Goal: Task Accomplishment & Management: Complete application form

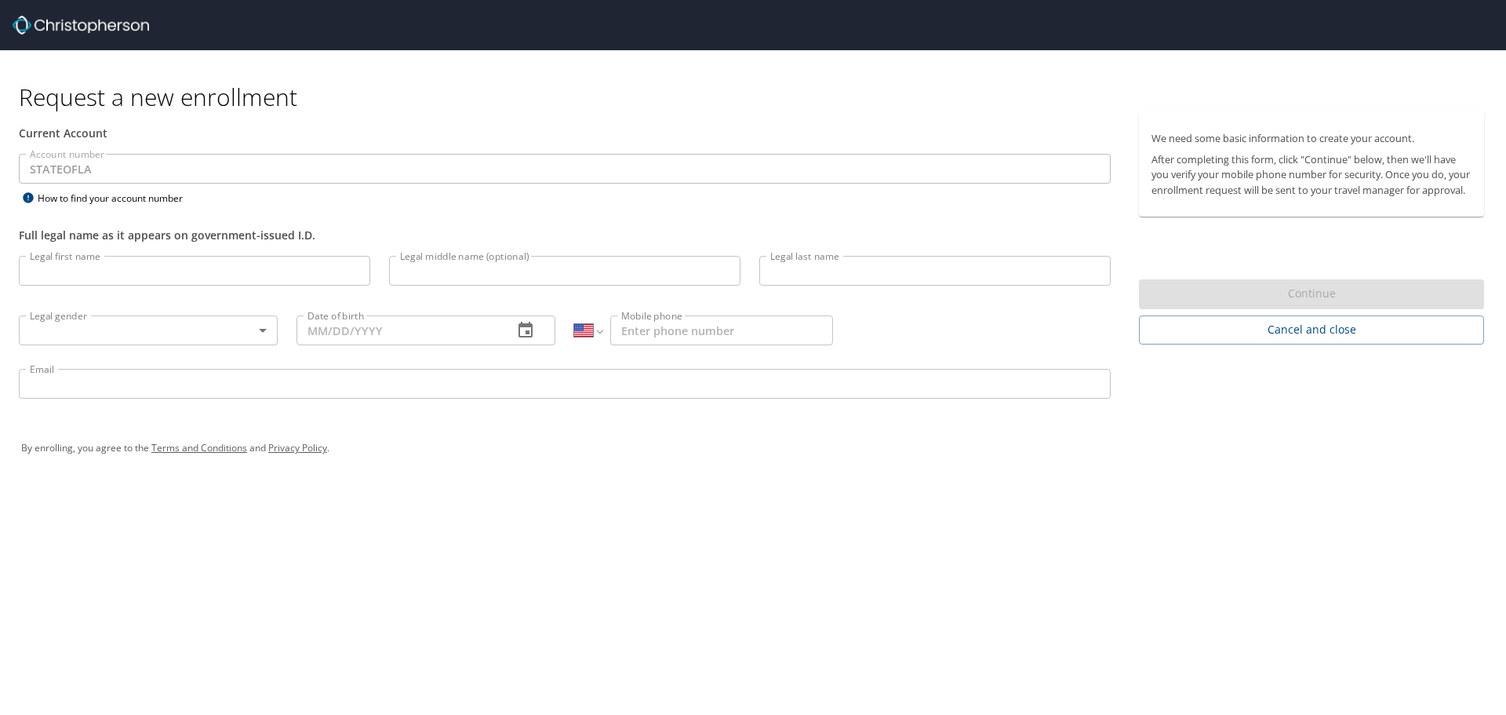
select select "US"
click at [28, 200] on icon at bounding box center [28, 197] width 19 height 13
click at [29, 195] on icon at bounding box center [28, 197] width 10 height 10
click at [316, 203] on div "Account number STATEOFLA Account number How to find your account number" at bounding box center [564, 181] width 1111 height 54
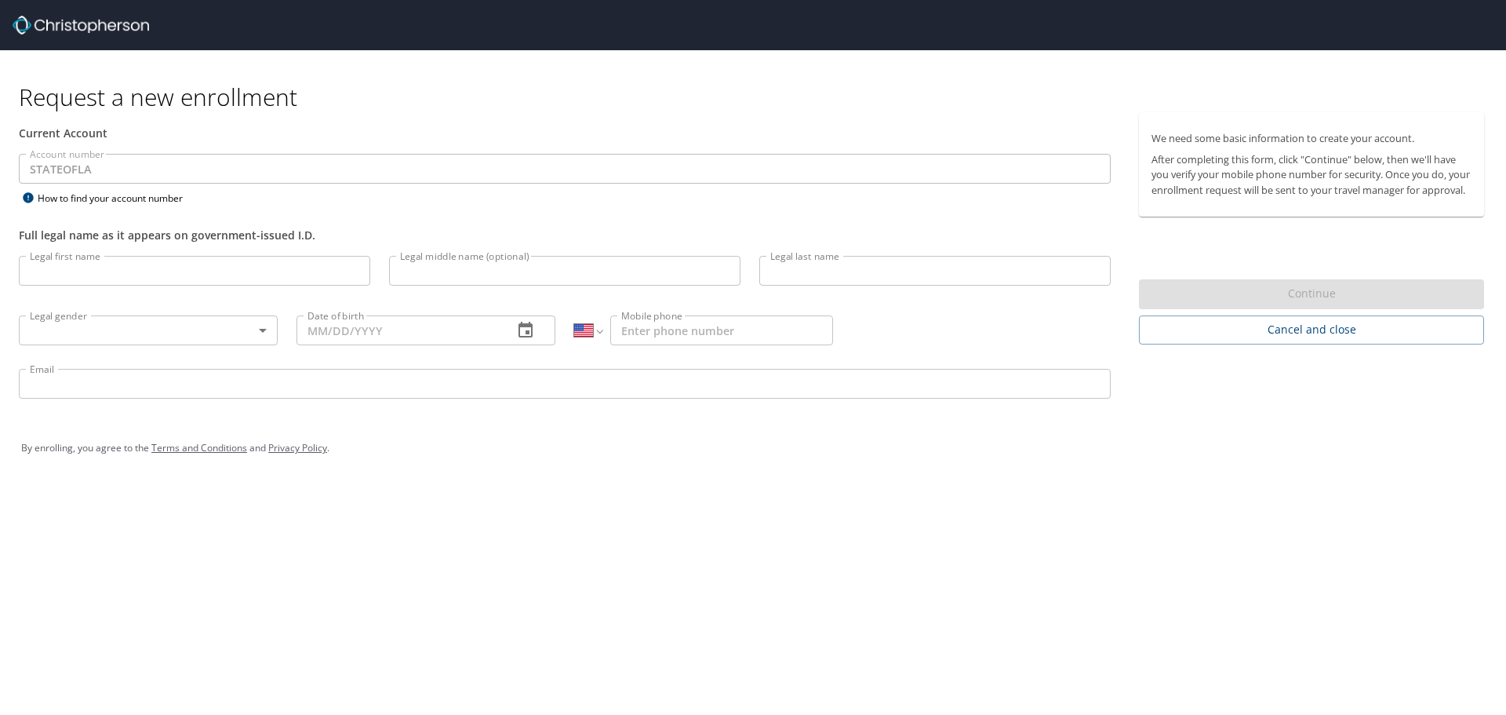
select select "US"
click at [104, 267] on input "Legal first name" at bounding box center [194, 271] width 351 height 30
type input "Myla"
click at [595, 284] on input "Legal middle name (optional)" at bounding box center [564, 271] width 351 height 30
click at [554, 269] on input "Legal middle name (optional)" at bounding box center [564, 271] width 351 height 30
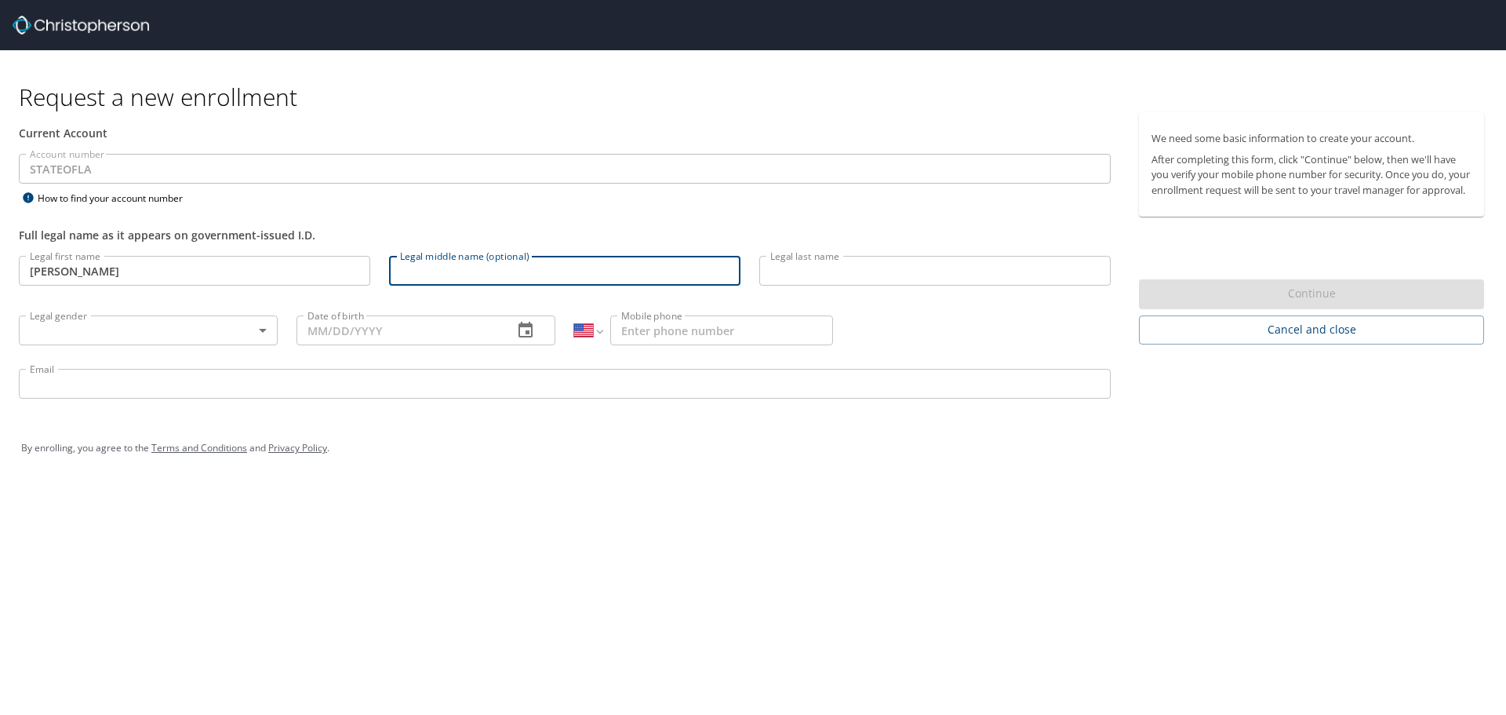
type input "a"
type input "Antoinette"
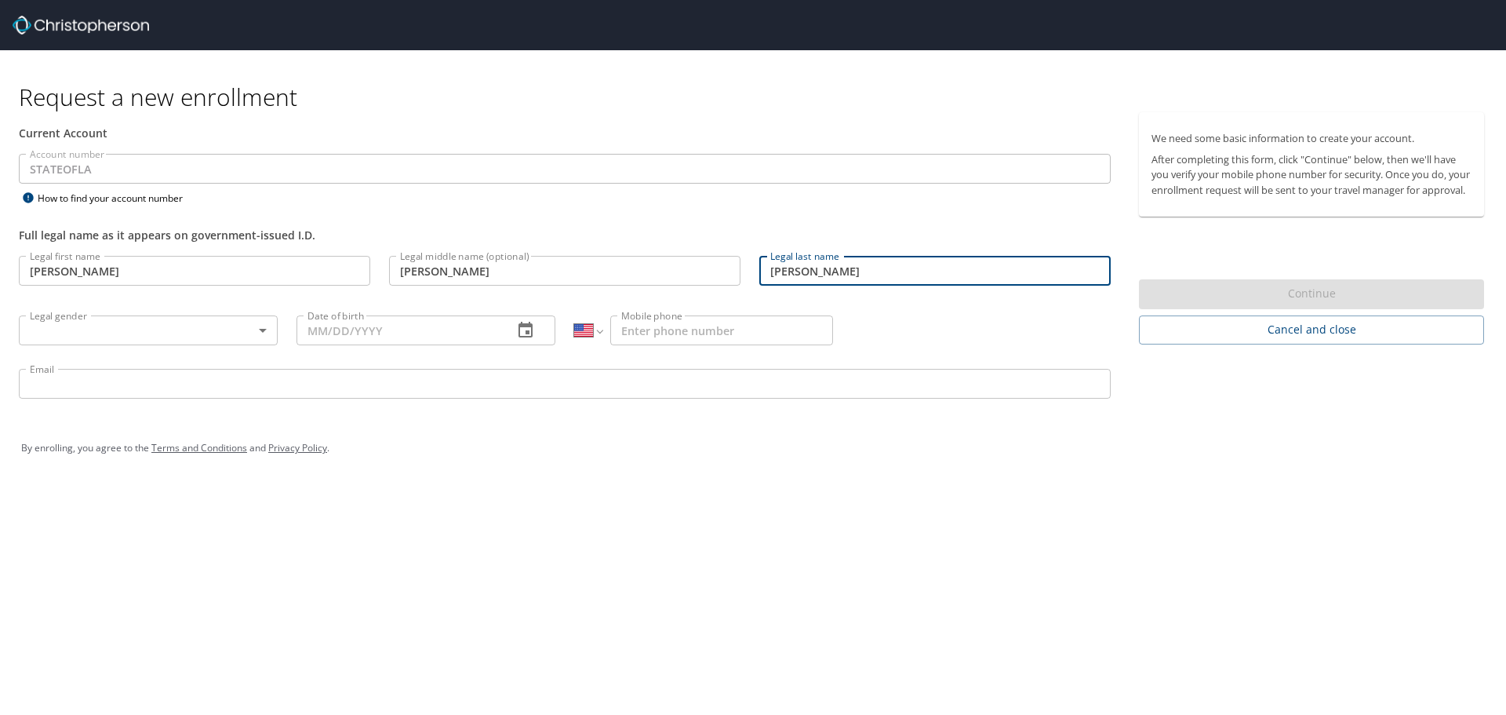
type input "Landry"
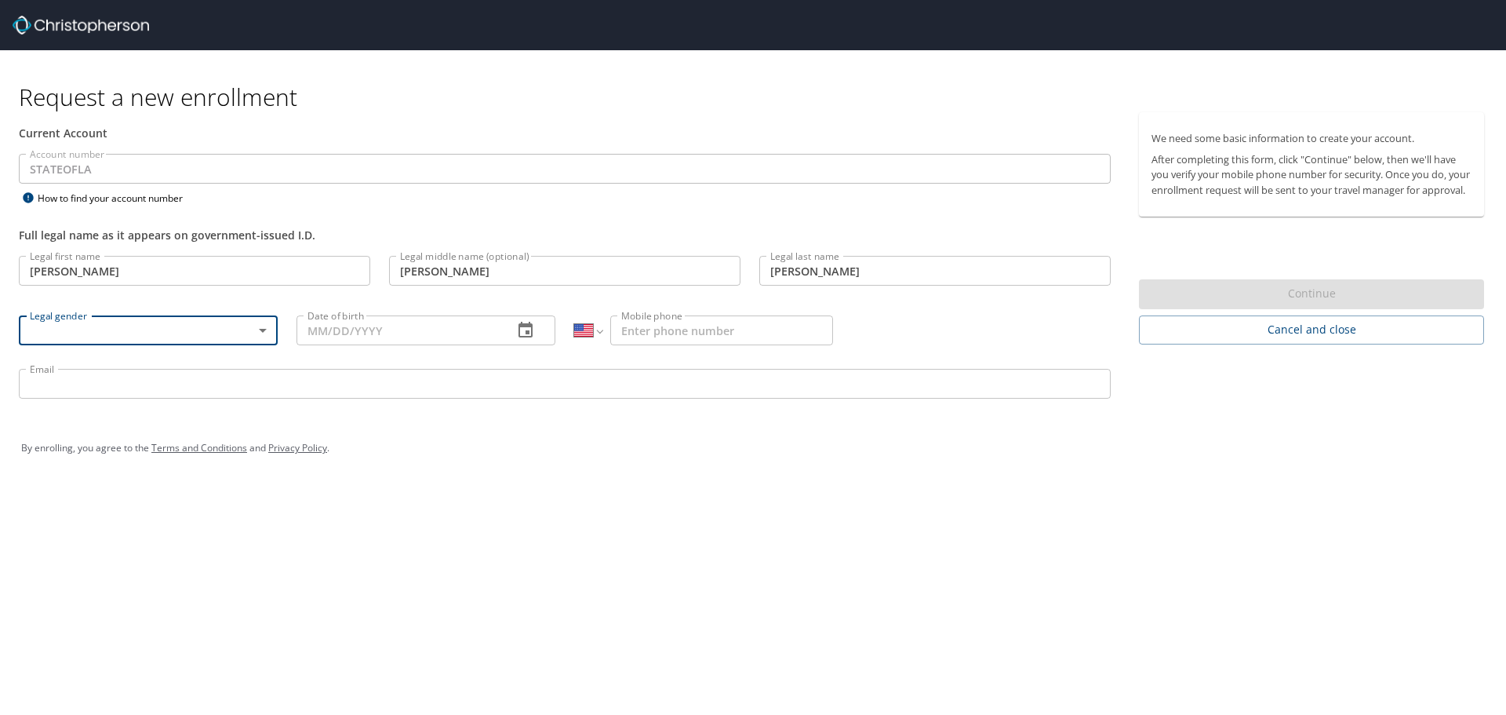
click at [197, 329] on body "Request a new enrollment Current Account Account number STATEOFLA Account numbe…" at bounding box center [753, 357] width 1506 height 715
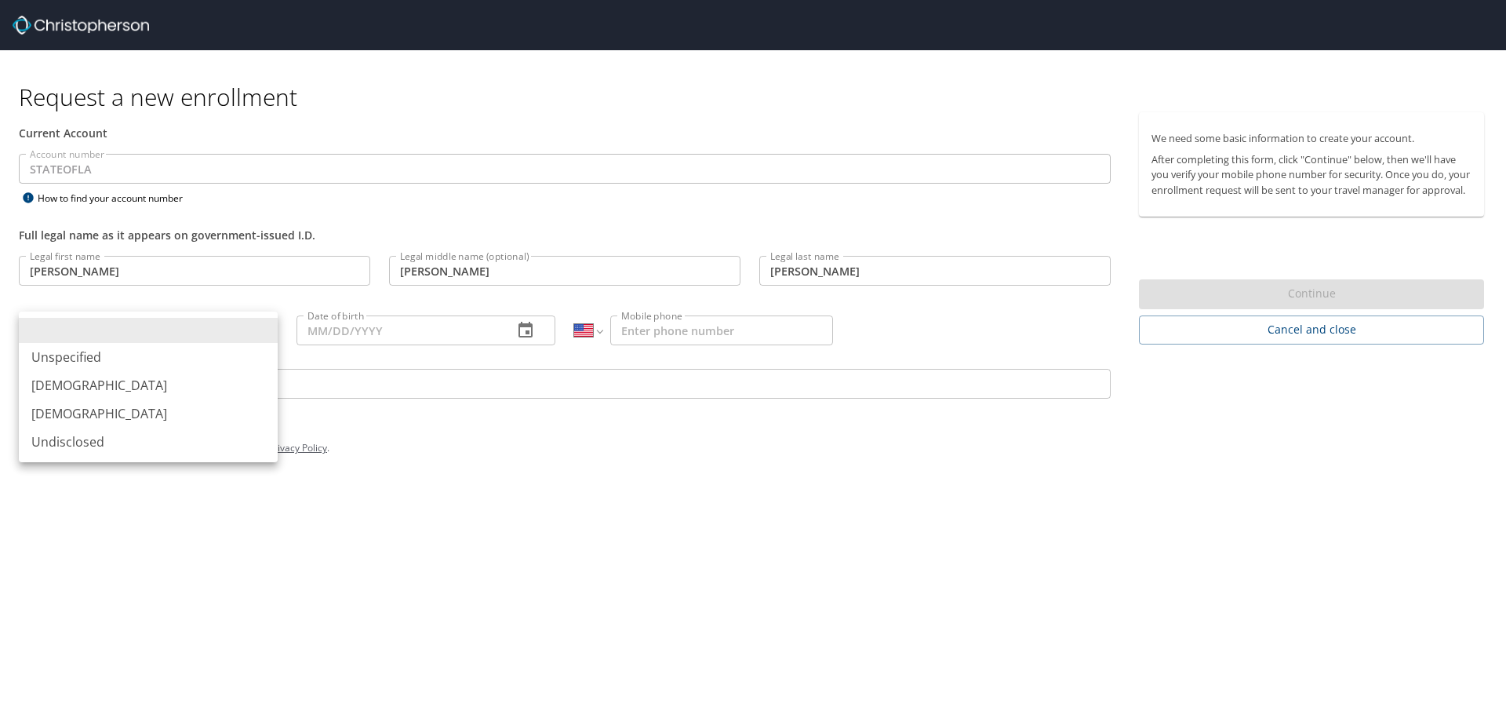
click at [257, 327] on div at bounding box center [753, 357] width 1506 height 715
click at [270, 328] on div "Unspecified Male Female Undisclosed" at bounding box center [753, 357] width 1506 height 715
click at [334, 330] on div "Unspecified Male Female Undisclosed" at bounding box center [753, 357] width 1506 height 715
click at [348, 332] on div "Unspecified Male Female Undisclosed" at bounding box center [753, 357] width 1506 height 715
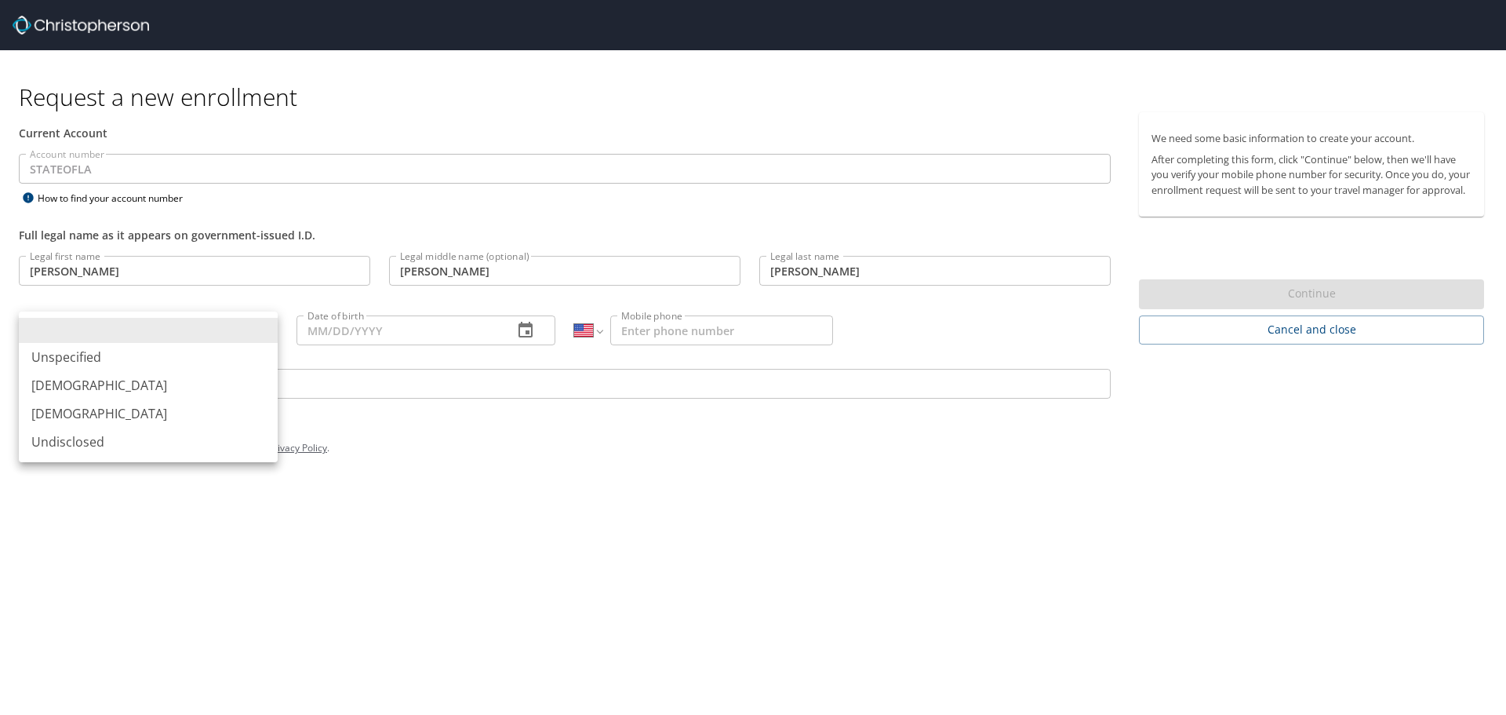
click at [201, 333] on body "Request a new enrollment Current Account Account number STATEOFLA Account numbe…" at bounding box center [753, 357] width 1506 height 715
click at [377, 331] on div at bounding box center [753, 357] width 1506 height 715
click at [377, 331] on div "Unspecified Male Female Undisclosed" at bounding box center [753, 357] width 1506 height 715
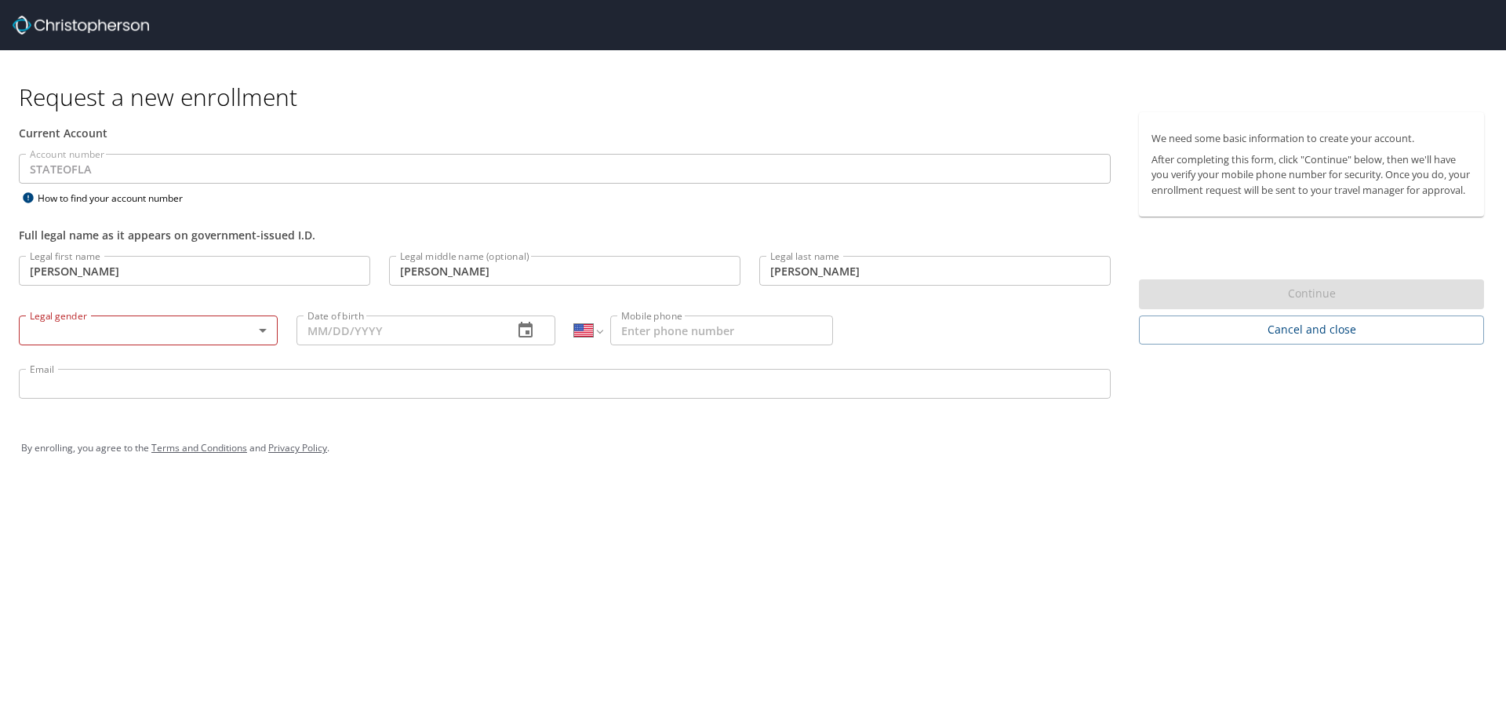
click at [678, 328] on div "Unspecified Male Female Undisclosed" at bounding box center [753, 357] width 1506 height 715
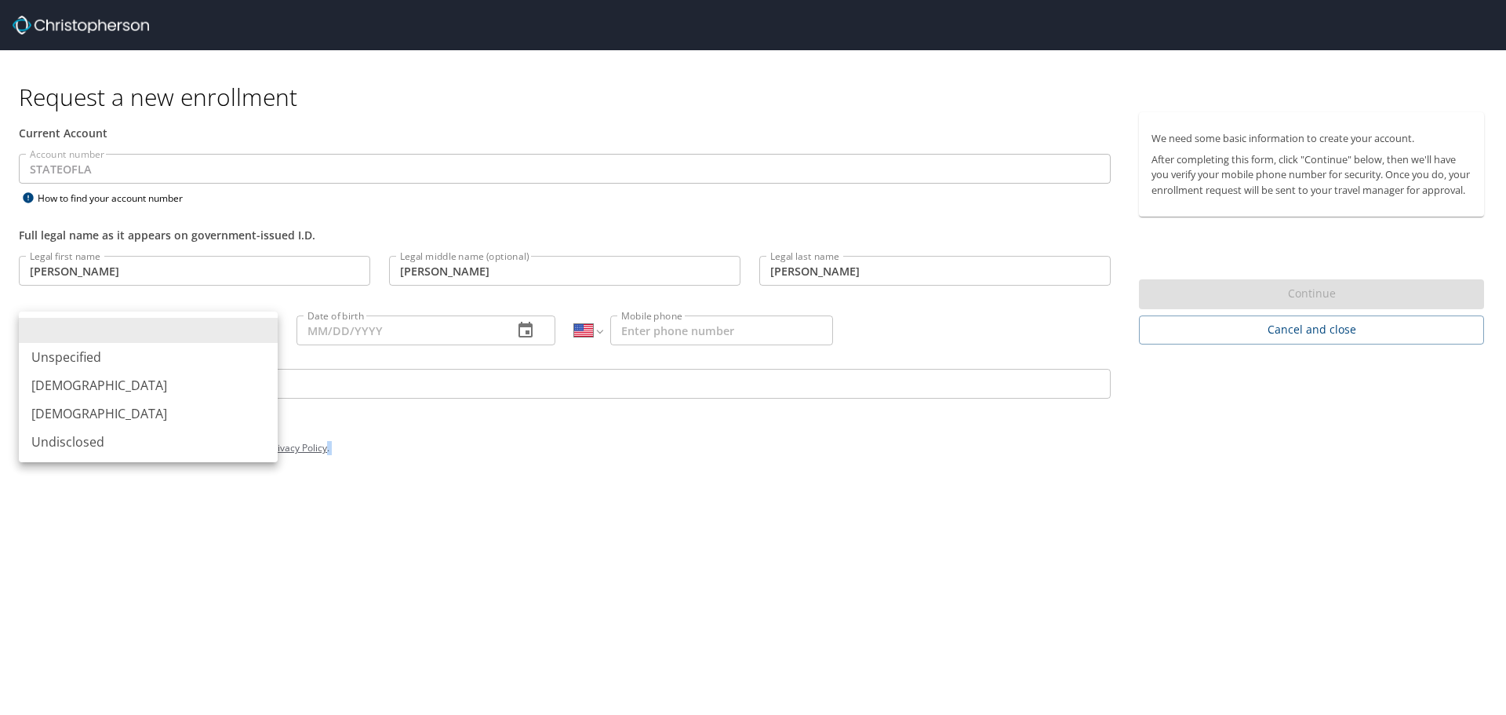
click at [198, 338] on body "Request a new enrollment Current Account Account number STATEOFLA Account numbe…" at bounding box center [753, 357] width 1506 height 715
click at [147, 409] on li "Female" at bounding box center [148, 413] width 259 height 28
type input "Female"
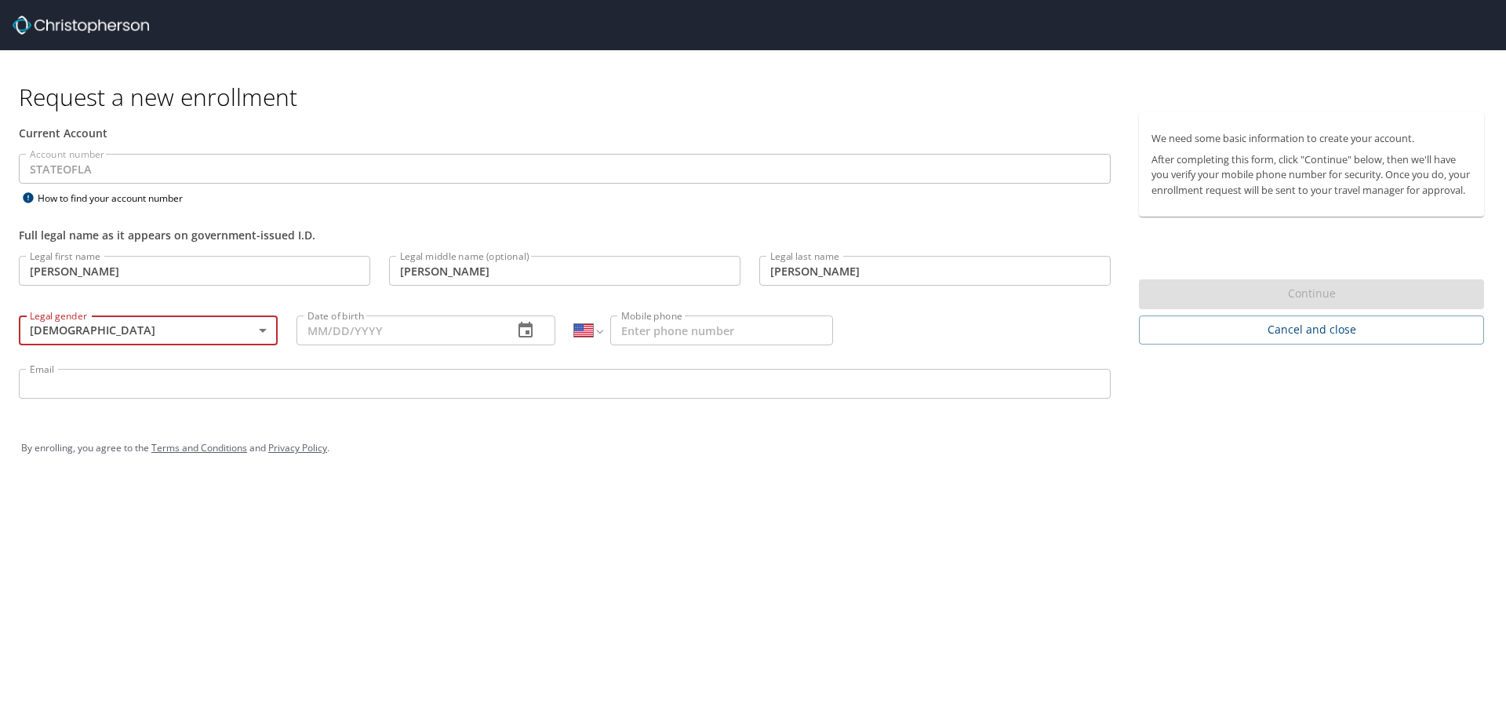
click at [340, 337] on input "Date of birth" at bounding box center [399, 330] width 204 height 30
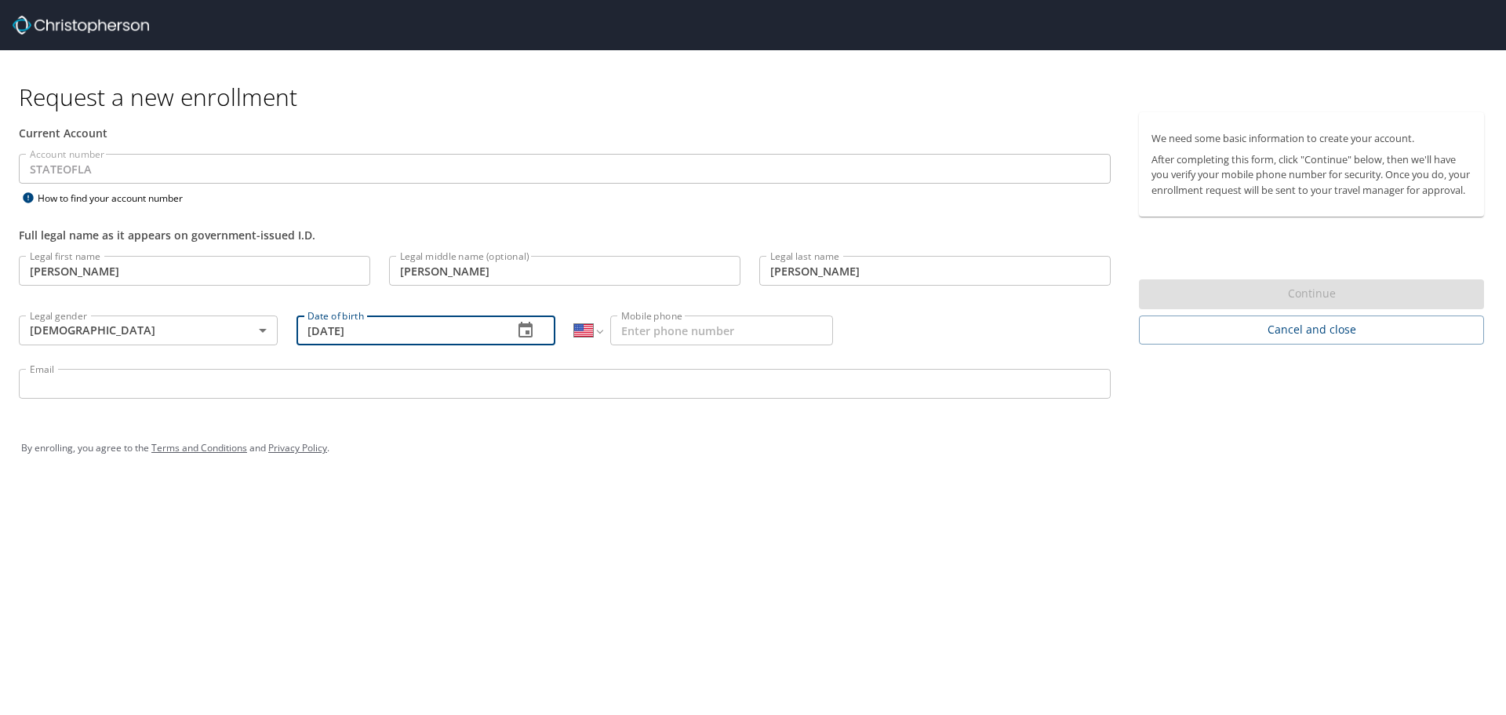
type input "08/20/1975"
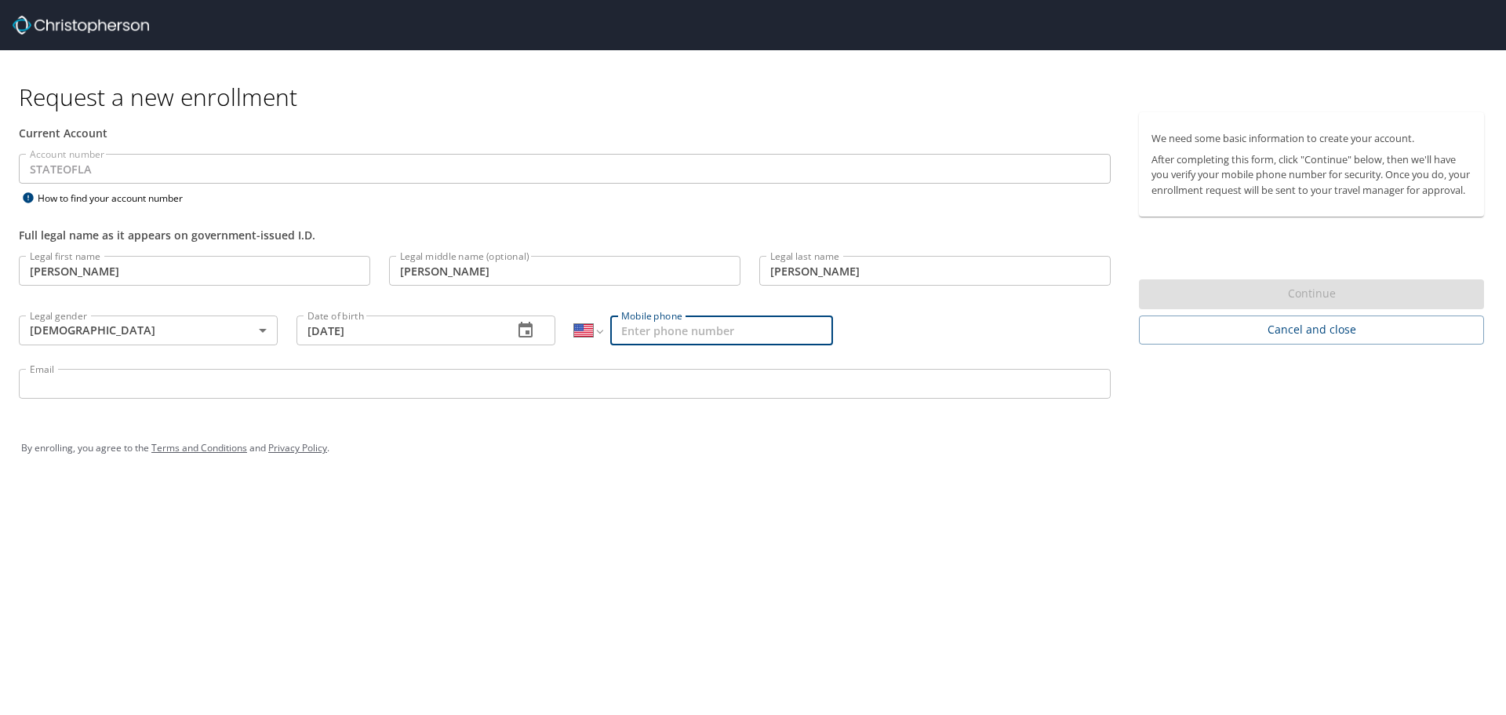
click at [650, 333] on input "Mobile phone" at bounding box center [721, 330] width 223 height 30
type input "(318) 286-1005"
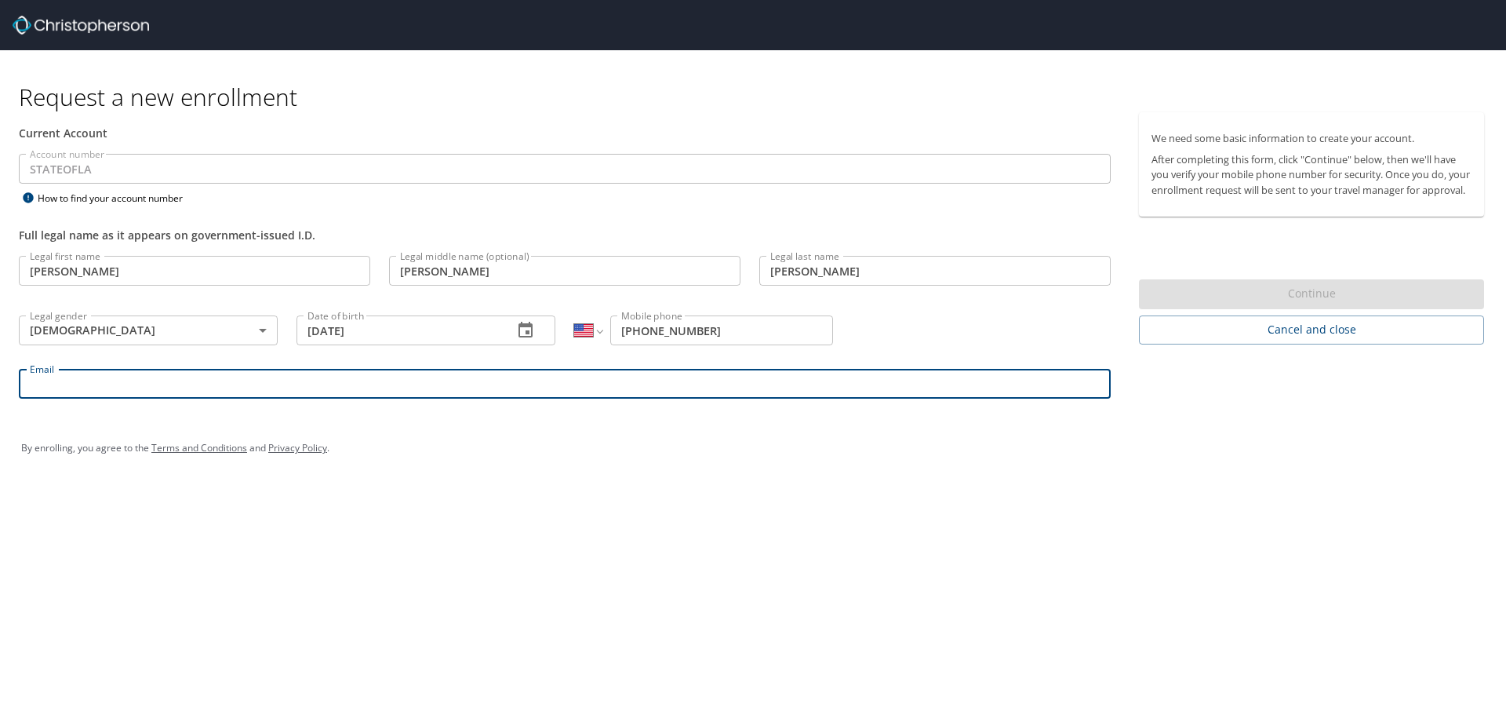
click at [88, 373] on input "Email" at bounding box center [565, 384] width 1092 height 30
type input "landrymy@nsula.edu"
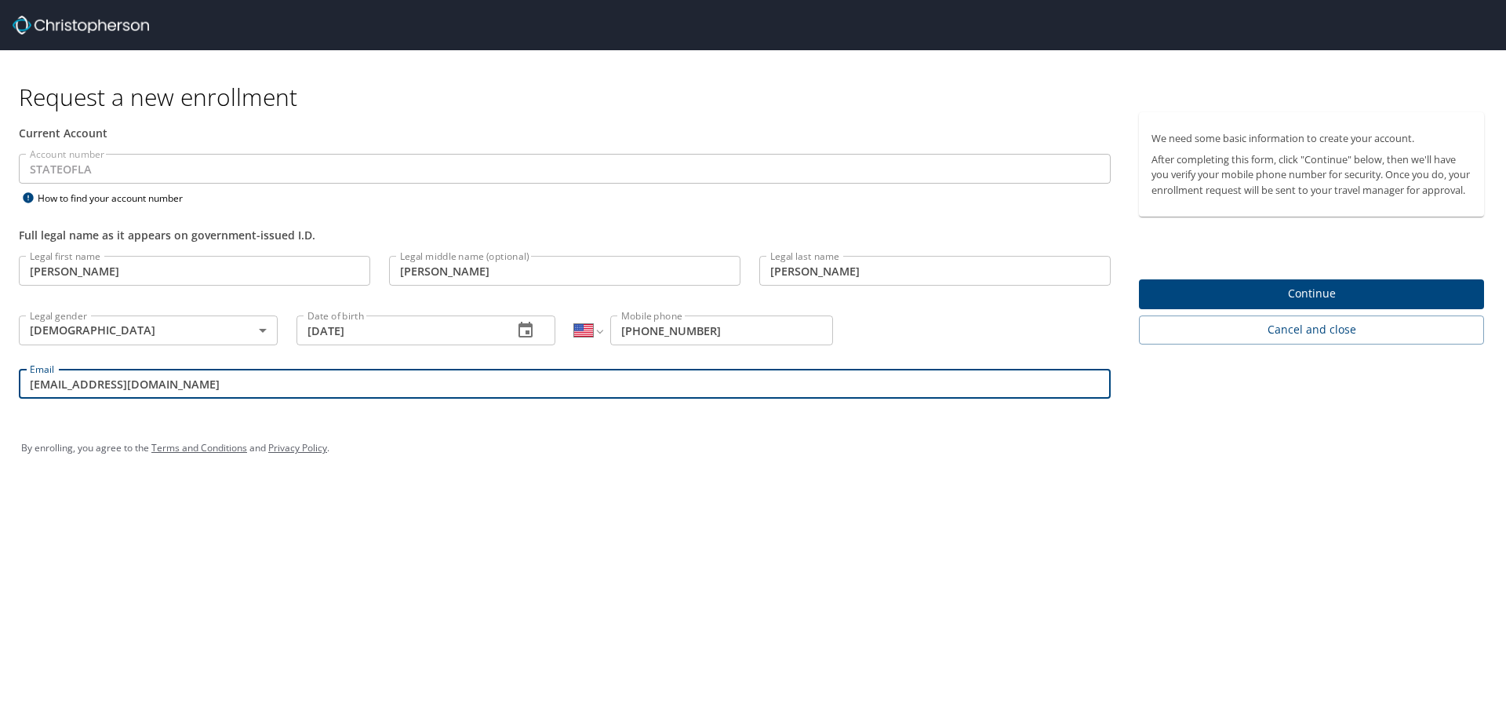
click at [1244, 304] on span "Continue" at bounding box center [1312, 294] width 320 height 20
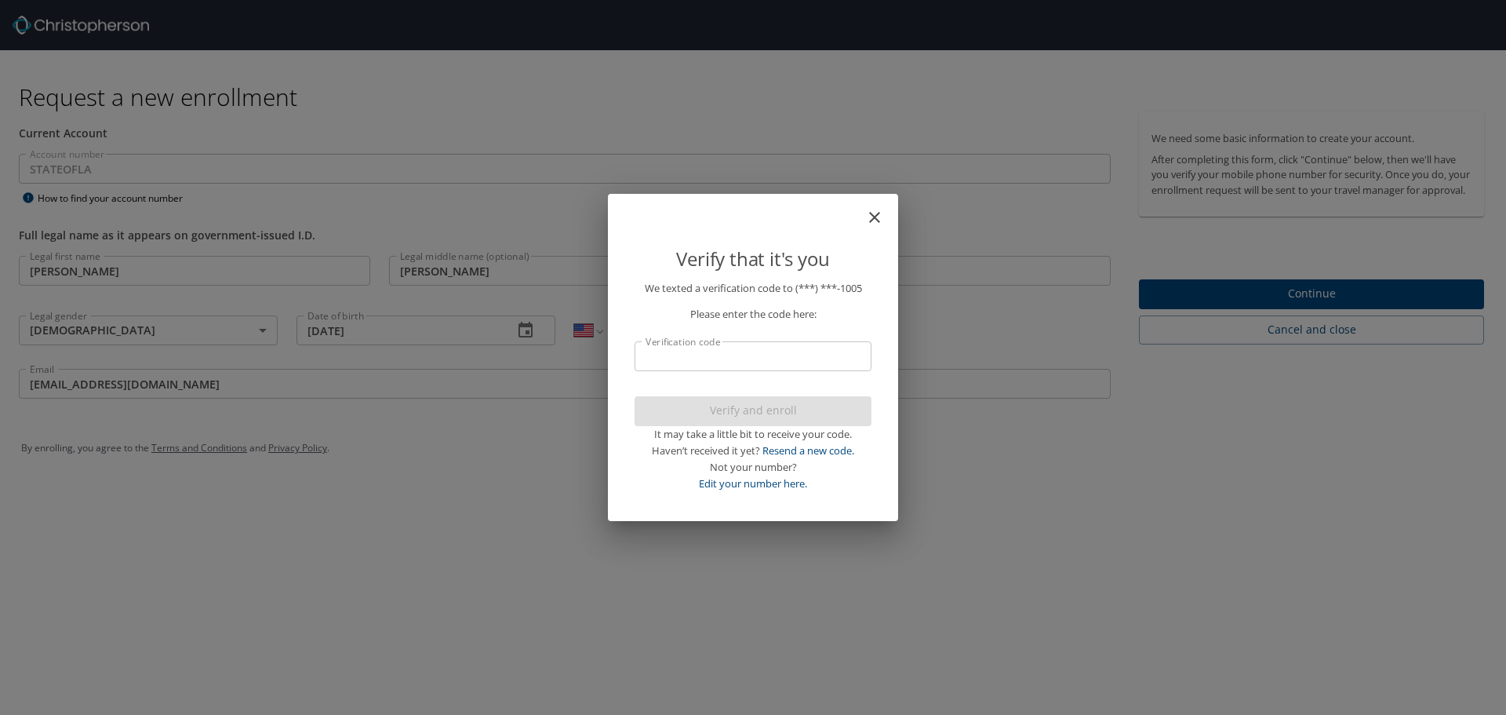
click at [1243, 308] on div "Verify that it's you We texted a verification code to (***) ***- 1005 Please en…" at bounding box center [753, 357] width 1506 height 715
click at [805, 363] on input "Verification code" at bounding box center [753, 356] width 237 height 30
type input "49"
